Goal: Information Seeking & Learning: Learn about a topic

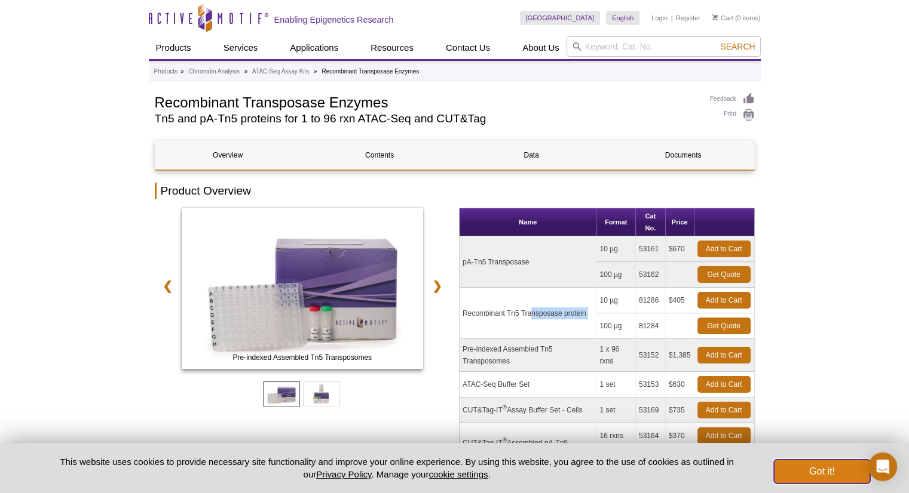
click at [810, 474] on button "Got it!" at bounding box center [822, 472] width 96 height 24
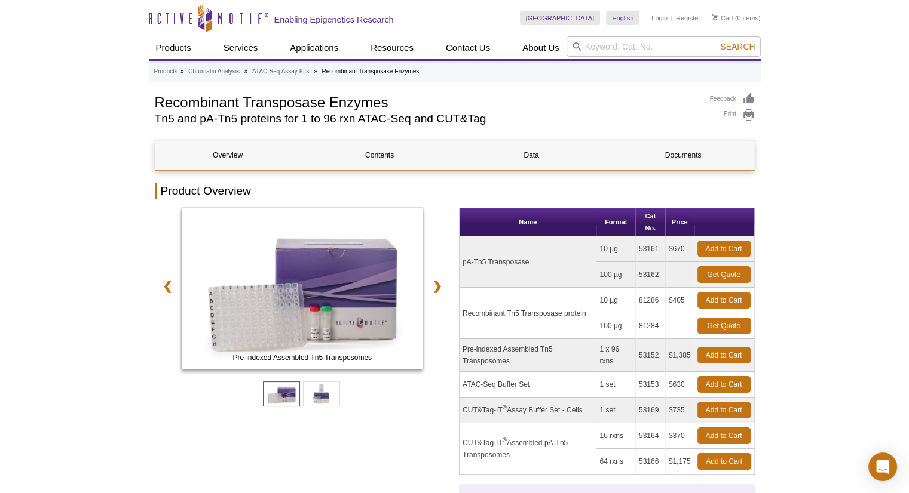
click at [526, 347] on td "Pre-indexed Assembled Tn5 Transposomes" at bounding box center [527, 355] width 137 height 33
drag, startPoint x: 907, startPoint y: 104, endPoint x: 914, endPoint y: 130, distance: 26.7
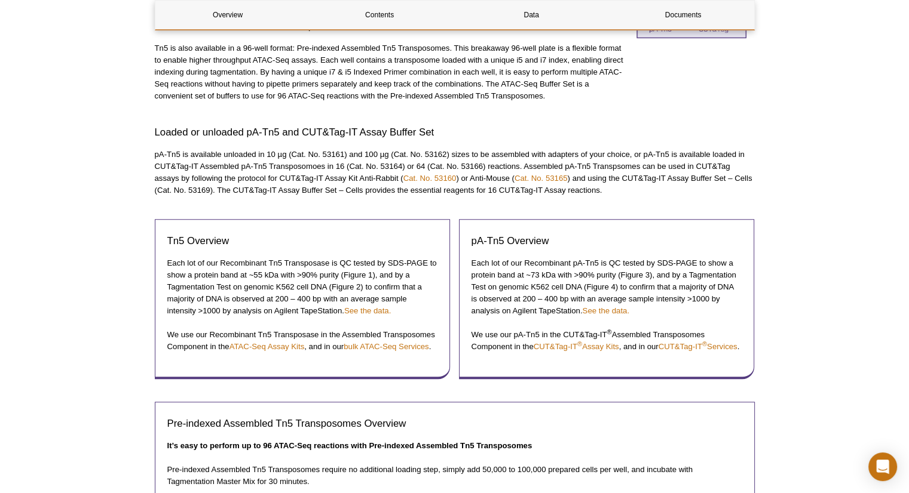
scroll to position [605, 0]
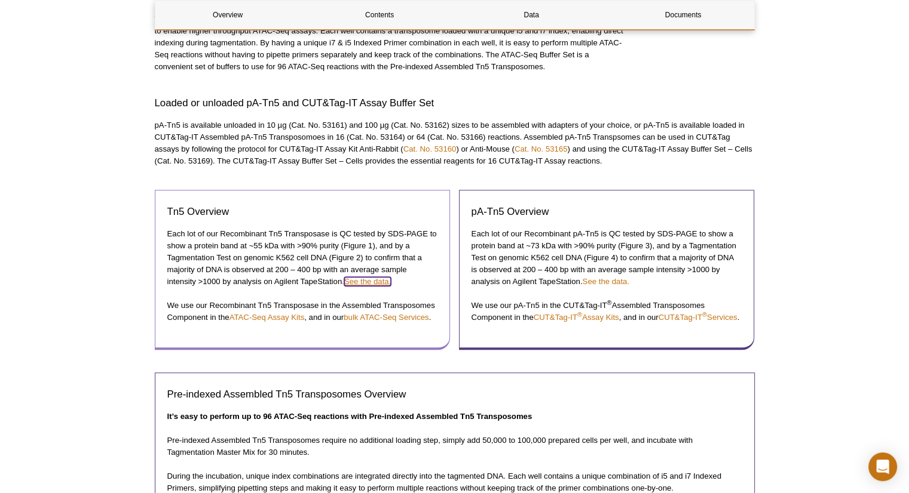
click at [370, 280] on link "See the data." at bounding box center [367, 281] width 47 height 9
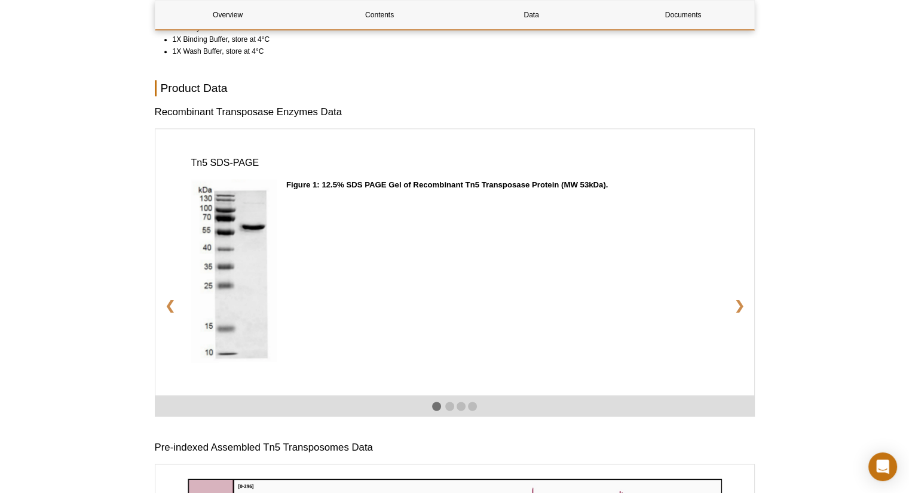
scroll to position [1386, 0]
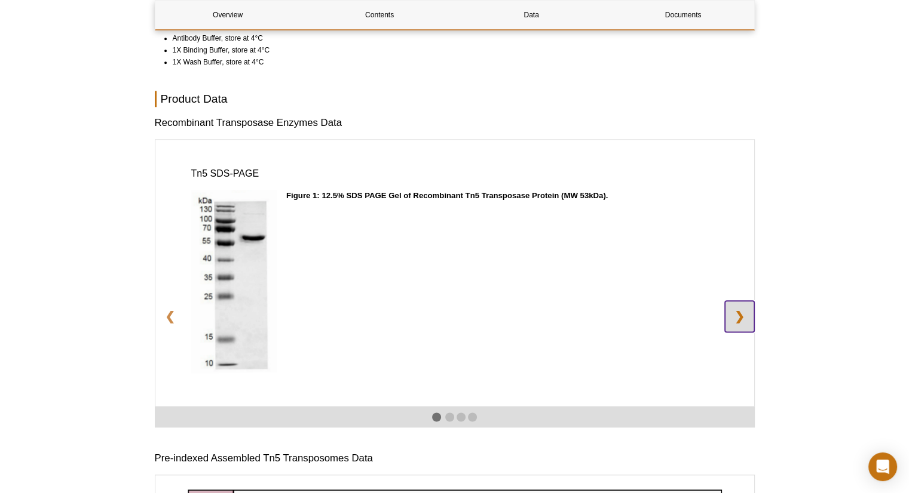
click at [747, 327] on link "❯" at bounding box center [739, 316] width 29 height 31
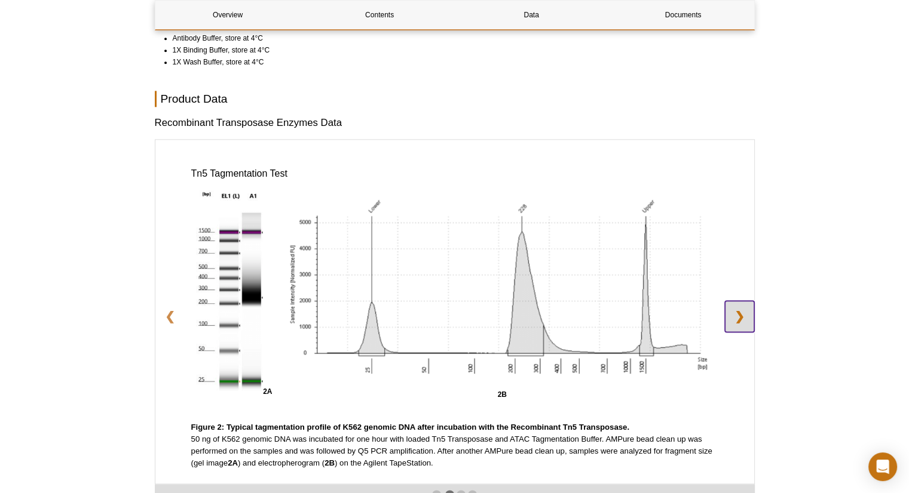
click at [747, 327] on link "❯" at bounding box center [739, 316] width 29 height 31
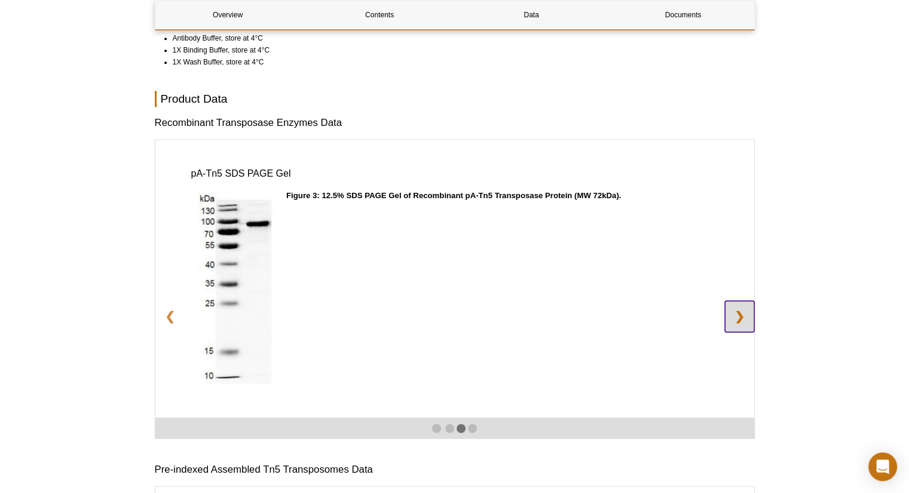
click at [747, 327] on link "❯" at bounding box center [739, 316] width 29 height 31
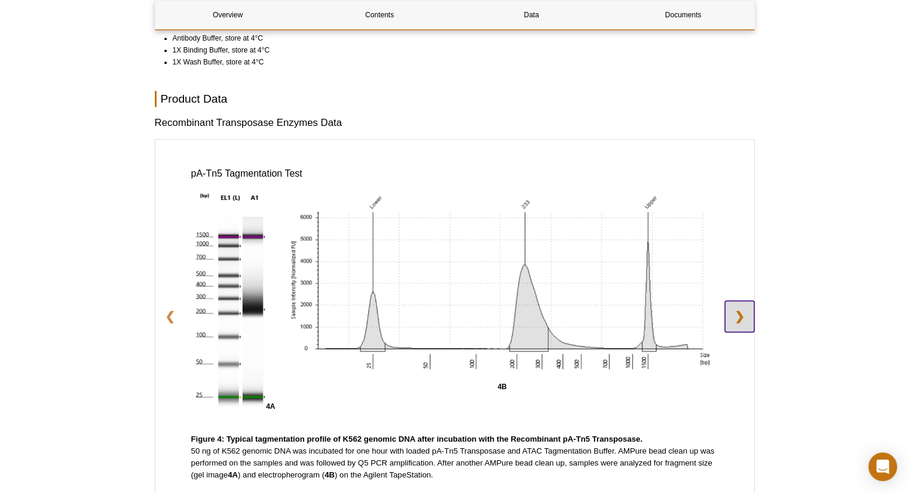
click at [747, 327] on link "❯" at bounding box center [739, 316] width 29 height 31
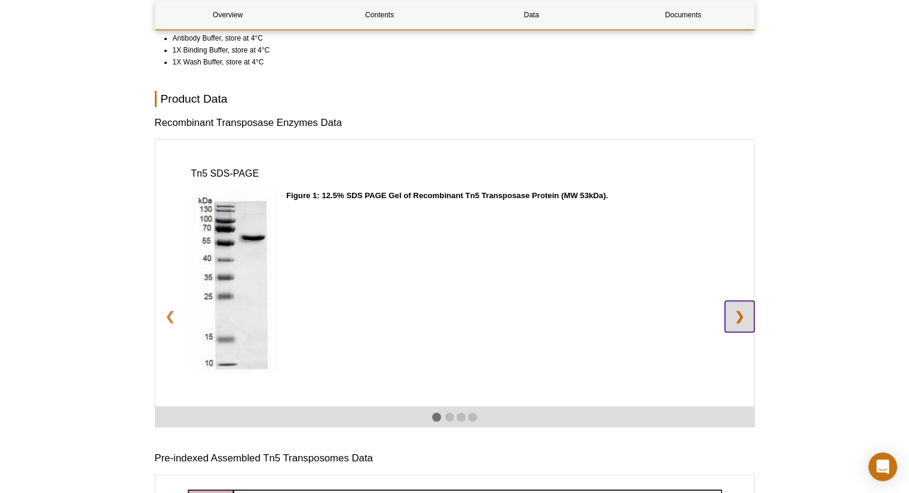
click at [747, 327] on link "❯" at bounding box center [739, 316] width 29 height 31
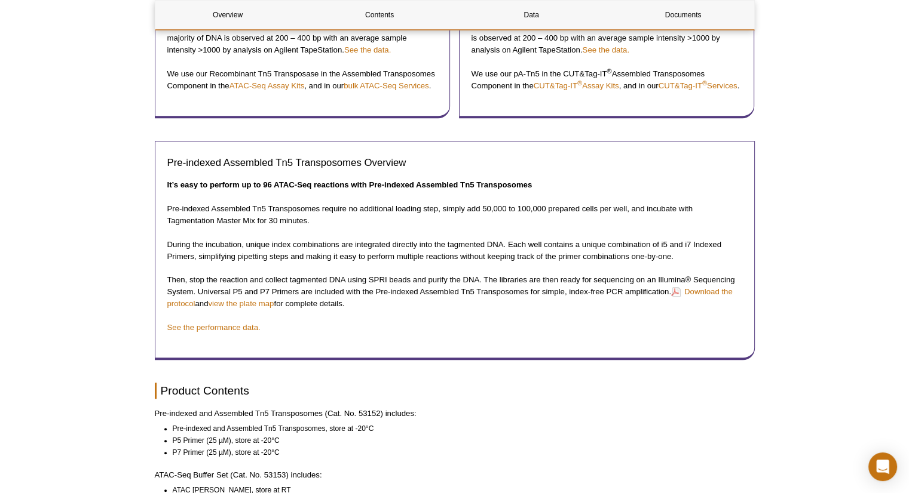
scroll to position [612, 0]
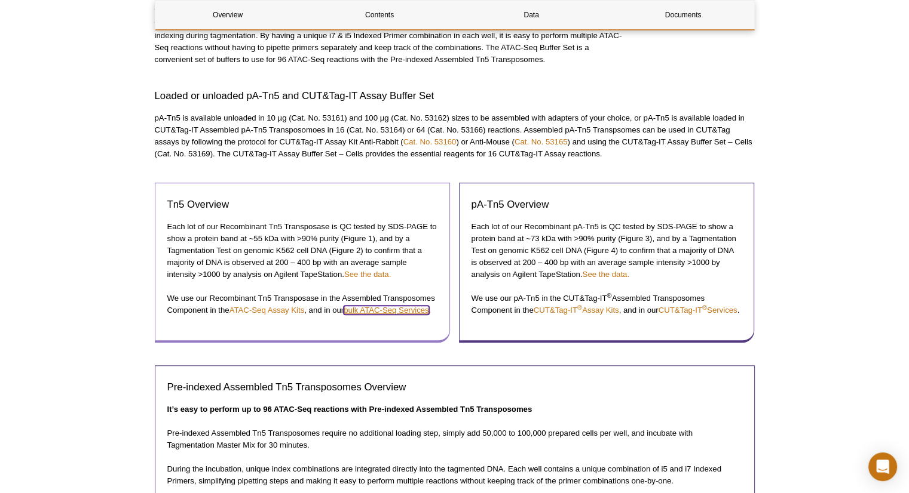
click at [380, 309] on link "bulk ATAC-Seq Services" at bounding box center [386, 310] width 85 height 9
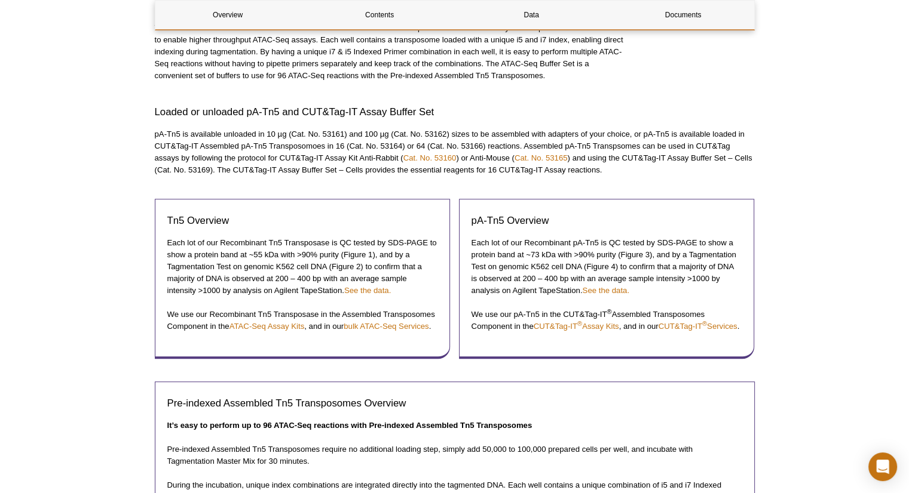
scroll to position [612, 0]
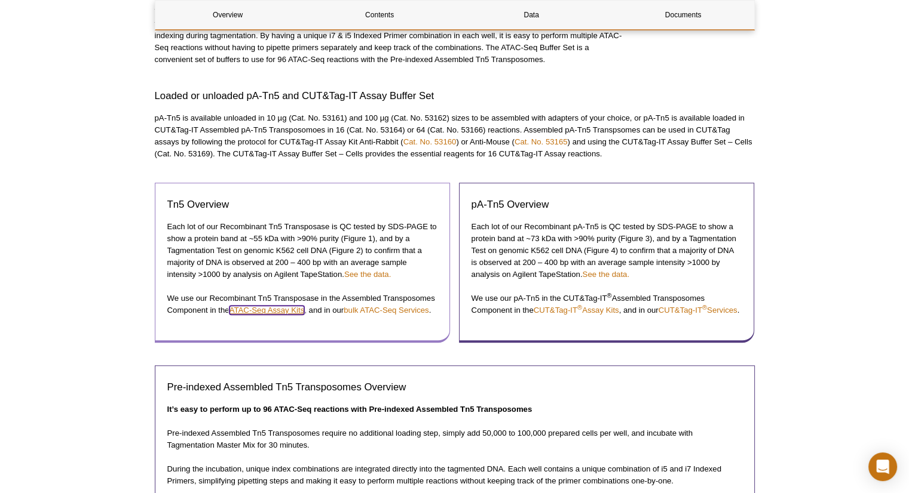
click at [260, 309] on link "ATAC-Seq Assay Kits" at bounding box center [266, 310] width 75 height 9
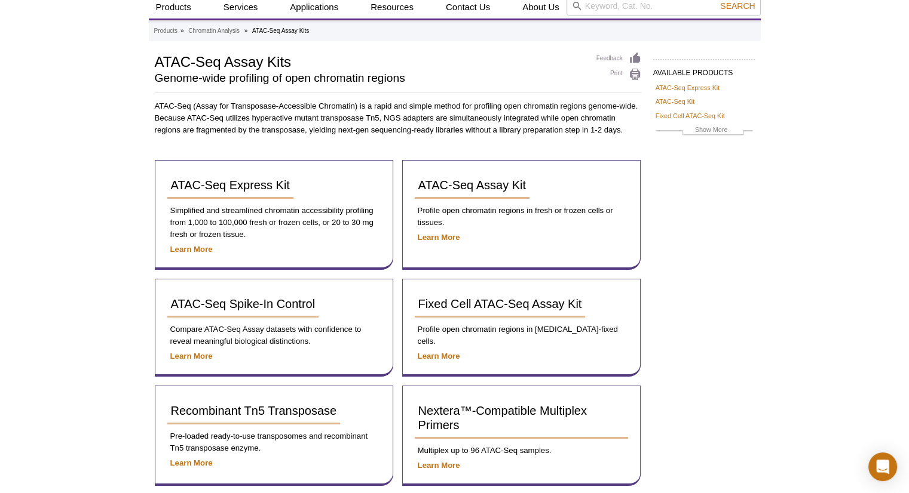
scroll to position [69, 0]
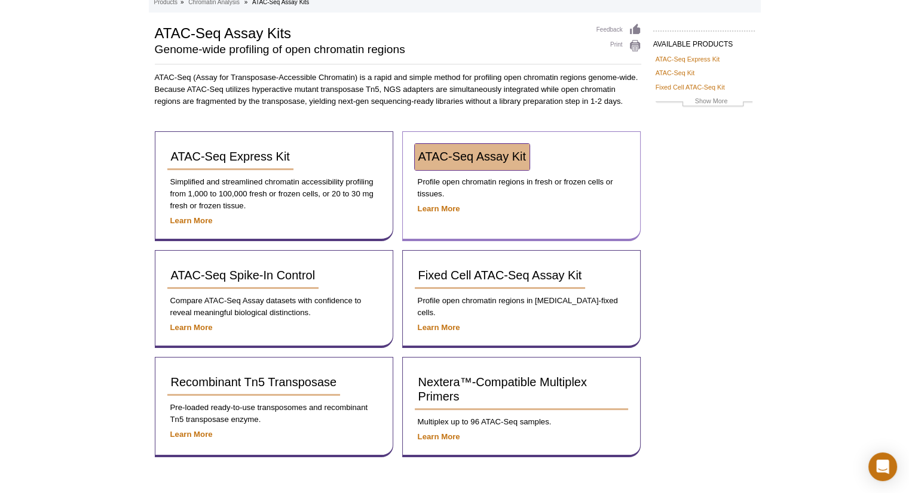
click at [499, 152] on span "ATAC-Seq Assay Kit" at bounding box center [472, 156] width 108 height 13
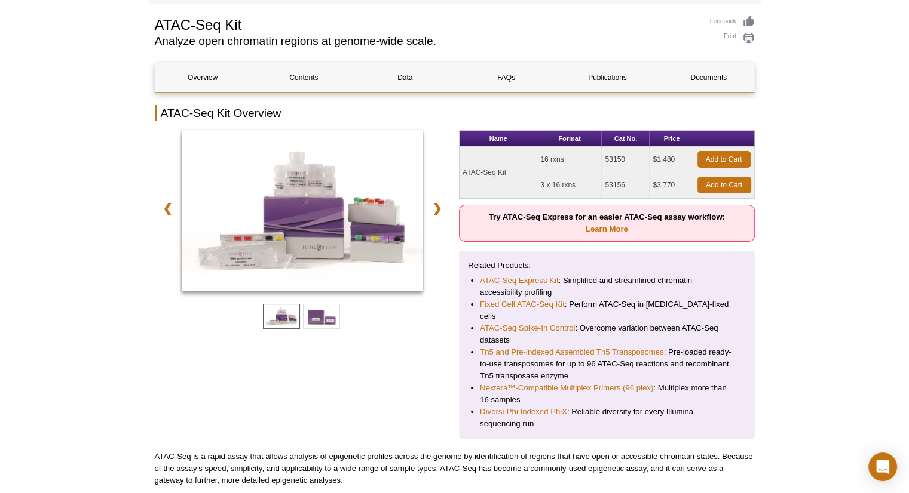
scroll to position [138, 0]
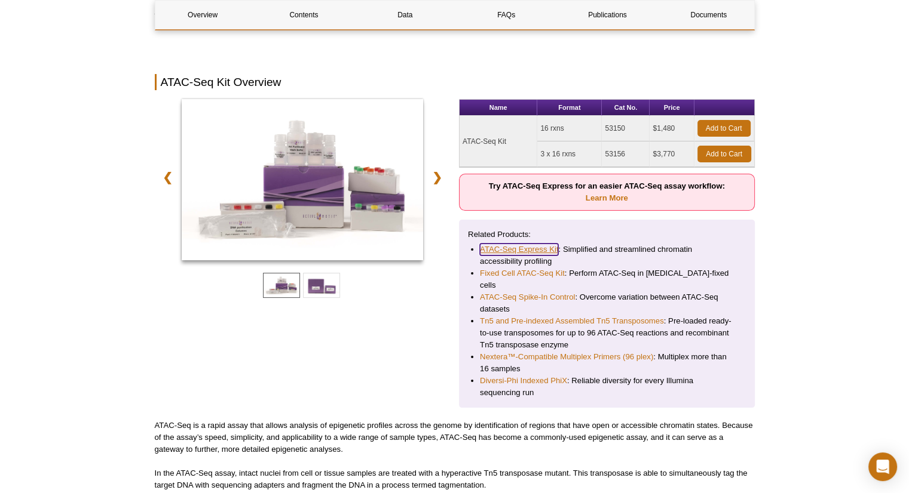
click at [525, 244] on link "ATAC-Seq Express Kit" at bounding box center [519, 250] width 78 height 12
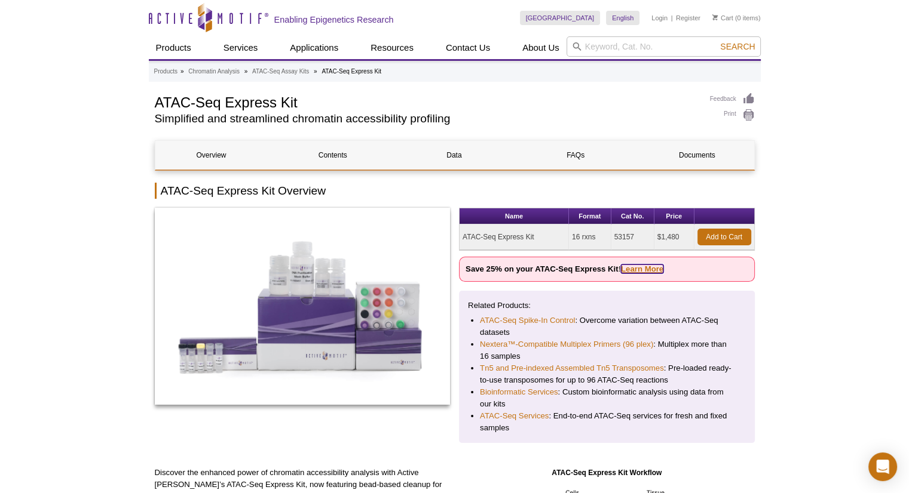
click at [652, 269] on link "Learn More" at bounding box center [642, 269] width 42 height 9
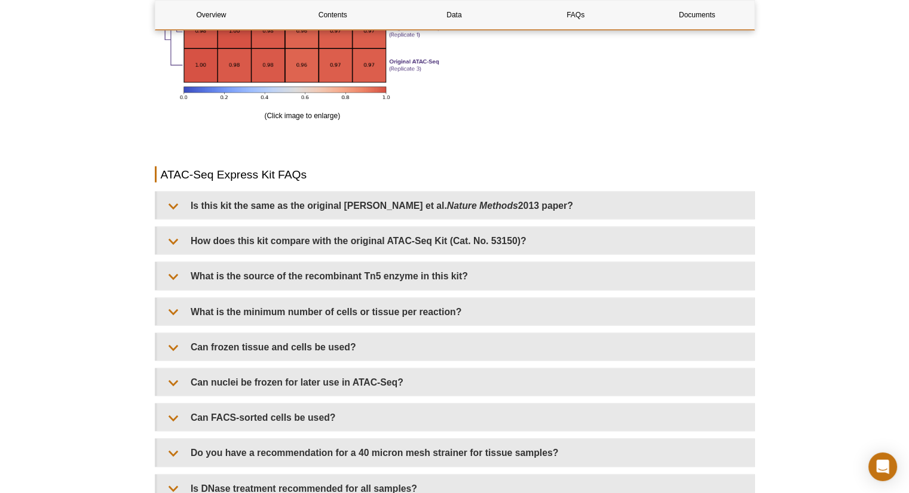
scroll to position [2378, 0]
